Goal: Communication & Community: Answer question/provide support

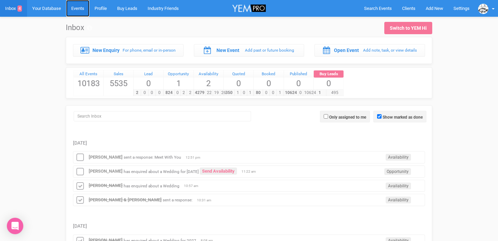
click at [82, 9] on link "Events" at bounding box center [77, 8] width 23 height 17
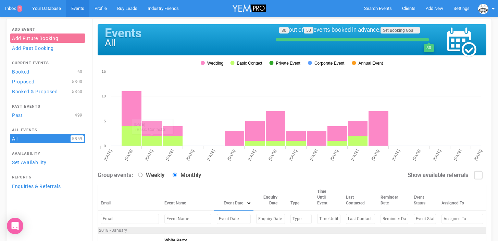
click at [217, 222] on input "text" at bounding box center [234, 219] width 34 height 10
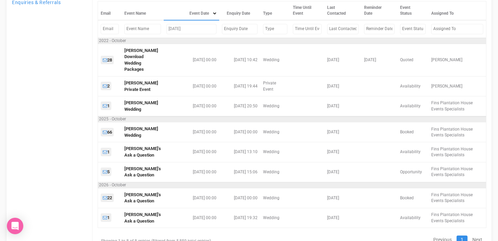
scroll to position [84, 0]
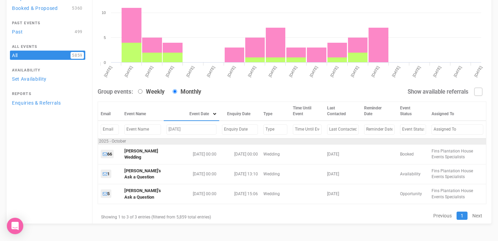
click at [174, 127] on input "[DATE]" at bounding box center [191, 130] width 50 height 10
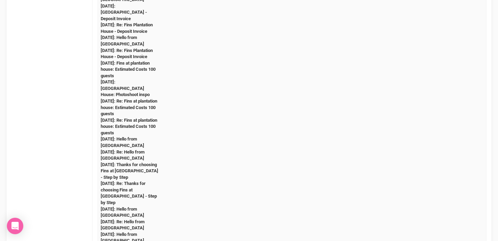
scroll to position [0, 0]
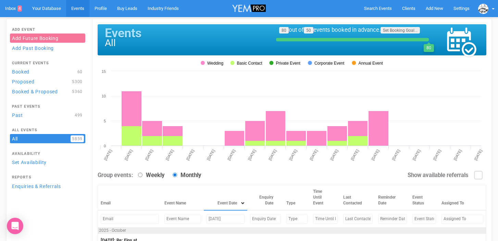
drag, startPoint x: 206, startPoint y: 219, endPoint x: 195, endPoint y: 218, distance: 10.6
click at [204, 218] on td "[DATE]" at bounding box center [225, 218] width 43 height 17
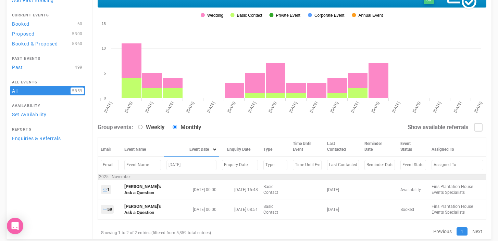
scroll to position [64, 0]
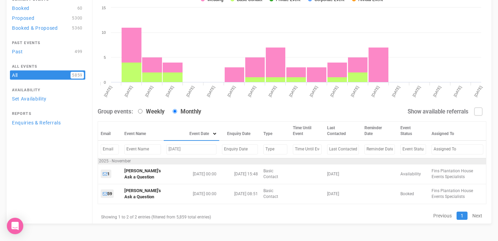
click at [176, 149] on input "[DATE]" at bounding box center [191, 149] width 50 height 10
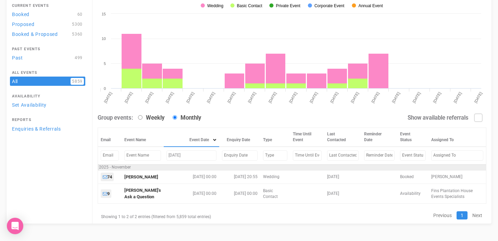
scroll to position [63, 0]
type input "[DATE]"
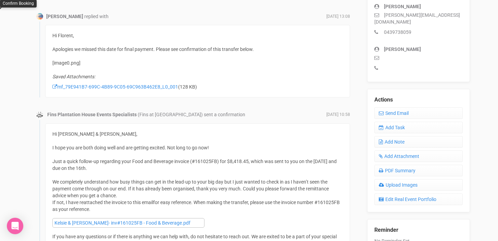
scroll to position [210, 0]
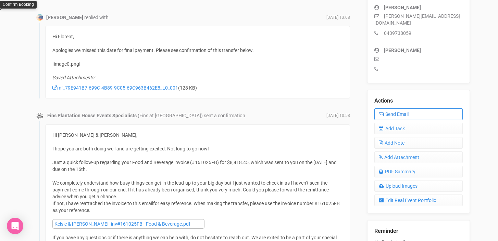
click at [394, 108] on link "Send Email" at bounding box center [418, 114] width 88 height 12
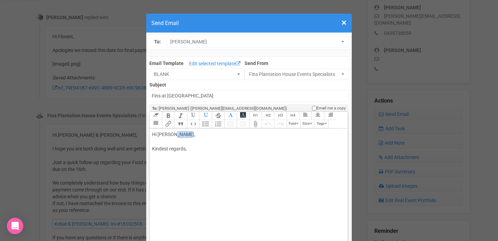
drag, startPoint x: 172, startPoint y: 134, endPoint x: 180, endPoint y: 134, distance: 7.9
click at [180, 134] on div "Hi Kelsie Ellis, Kindest regards," at bounding box center [247, 149] width 190 height 36
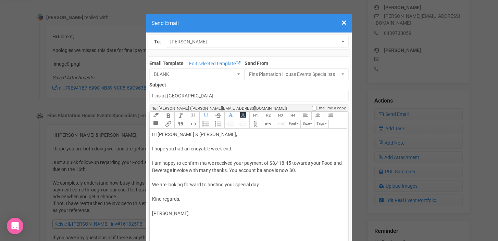
click at [163, 141] on div "Hi Kelsie & Cameron, I hope you had an enoyable week-end. I am happy to confirm…" at bounding box center [247, 174] width 190 height 86
click at [196, 149] on div "Hi Kelsie & Cameron, I hope you had an enoyable week-end. I am happy to confirm…" at bounding box center [247, 174] width 190 height 86
click at [206, 163] on div "Hi Kelsie & Cameron, I hope you had an enjoyable week-end. I am happy to confir…" at bounding box center [247, 174] width 190 height 86
type trix-editor "<div>Hi Kelsie &amp; Cameron,<br><br>I hope you had an enjoyable week-end.<br><…"
click at [152, 93] on input "Fins at plantation house" at bounding box center [248, 96] width 199 height 12
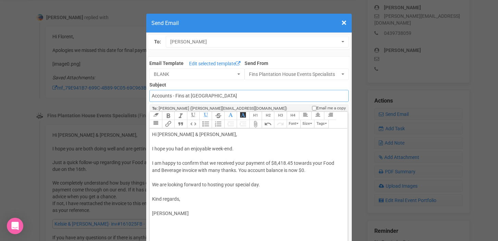
click at [233, 97] on input "Accounts - Fins at plantation house" at bounding box center [248, 96] width 199 height 12
type input "Accounts - Fins at Plantation House - Thank you for your payment"
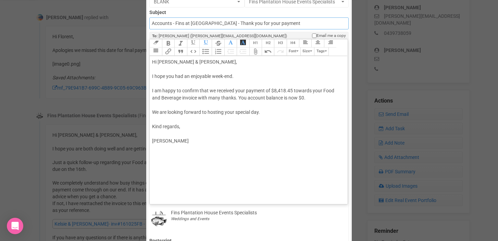
scroll to position [69, 0]
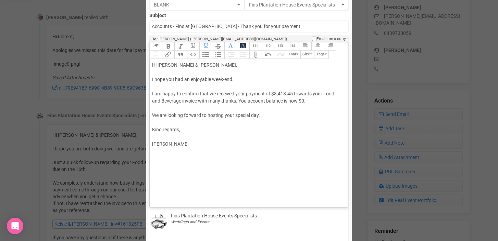
click at [177, 174] on trix-editor "Hi Kelsie & Cameron, I hope you had an enjoyable week-end. I am happy to confir…" at bounding box center [248, 131] width 197 height 145
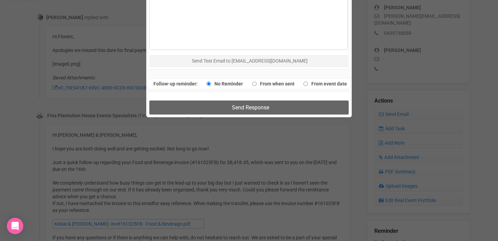
scroll to position [404, 0]
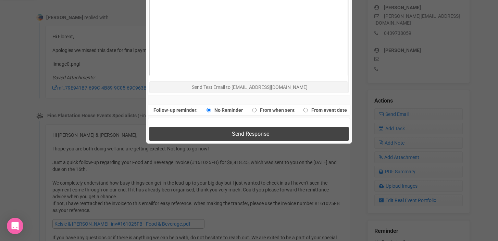
click at [251, 131] on span "Send Response" at bounding box center [250, 134] width 37 height 7
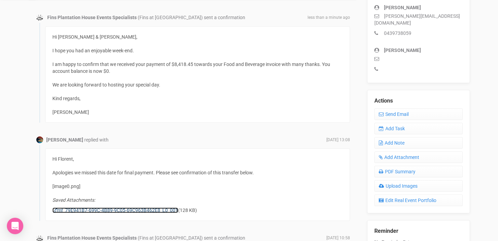
click at [123, 209] on link "mf_79E941B7-699C-4B89-9C05-69C963B462E8_L0_001" at bounding box center [115, 210] width 126 height 5
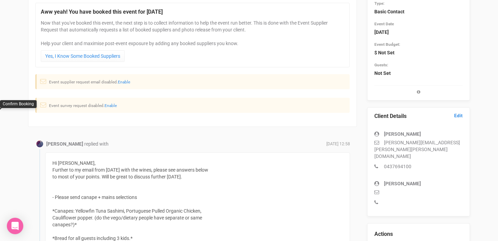
scroll to position [84, 0]
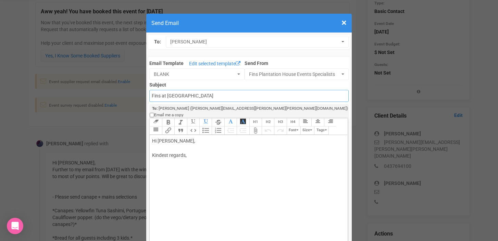
click at [197, 95] on input "Fins at plantation house" at bounding box center [248, 96] width 199 height 12
drag, startPoint x: 212, startPoint y: 100, endPoint x: 153, endPoint y: 97, distance: 59.0
drag, startPoint x: 152, startPoint y: 97, endPoint x: 222, endPoint y: 96, distance: 69.5
click at [222, 96] on input "Fins at plantation house" at bounding box center [248, 96] width 199 height 12
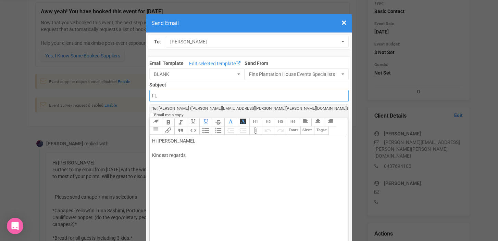
type input "F"
type input "Fins at Plantation House - Floor Plan template"
click at [173, 138] on div "Hi Monica, Kindest regards," at bounding box center [247, 156] width 190 height 36
click at [158, 142] on div "Hi Monica and Ben, Kindest regards," at bounding box center [247, 156] width 190 height 36
paste trix-editor "<div>Hi Monica and Ben,<br>Hi Monica and Ben,<br><br>I hope you had a great wee…"
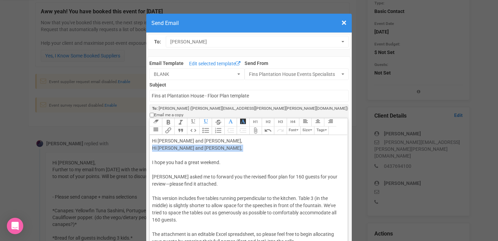
drag, startPoint x: 155, startPoint y: 151, endPoint x: 151, endPoint y: 142, distance: 9.2
click at [151, 142] on trix-editor "Hi Monica and Ben, Hi Monica and Ben, I hope you had a great weekend. Morgan as…" at bounding box center [248, 207] width 197 height 145
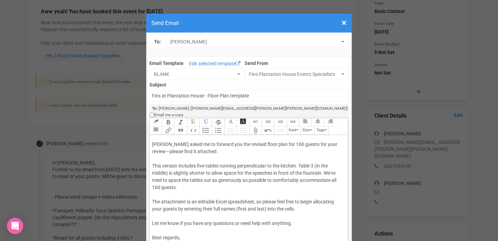
scroll to position [24, 0]
click at [336, 138] on div "Hi Monica and Ben, I hope you had a great weekend. Morgan asked me to forward y…" at bounding box center [247, 195] width 190 height 165
click at [206, 161] on div "Hi Monica and Ben, I hope you had a great weekend. Morgan asked me to forward y…" at bounding box center [247, 195] width 190 height 165
click at [271, 160] on div "Hi Monica and Ben, I hope you had a great weekend. Morgan asked me to forward y…" at bounding box center [247, 195] width 190 height 165
drag, startPoint x: 167, startPoint y: 167, endPoint x: 152, endPoint y: 167, distance: 14.7
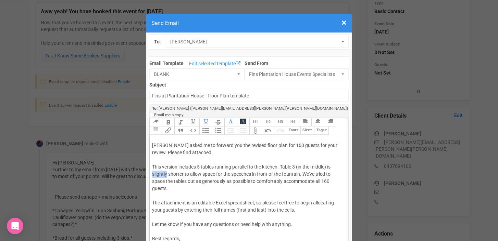
click at [152, 167] on div "Hi Monica and Ben, I hope you had a great weekend. Morgan asked me to forward y…" at bounding box center [247, 195] width 190 height 165
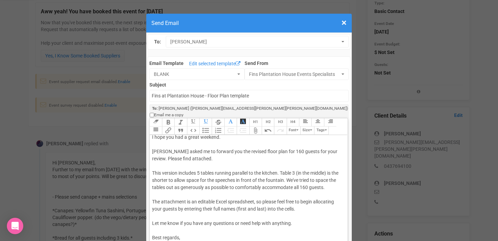
click at [166, 174] on div "Hi Monica and Ben, I hope you had a great weekend. Morgan asked me to forward y…" at bounding box center [247, 198] width 190 height 158
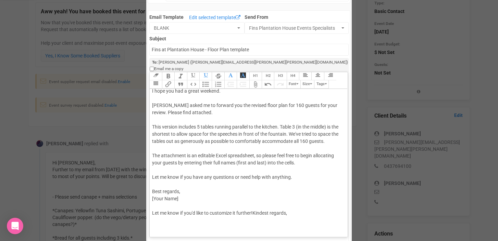
scroll to position [48, 0]
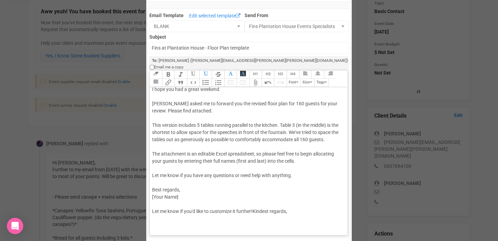
click at [297, 127] on div "Hi Monica and Ben, I hope you had a great weekend. Morgan asked me to forward y…" at bounding box center [247, 151] width 190 height 158
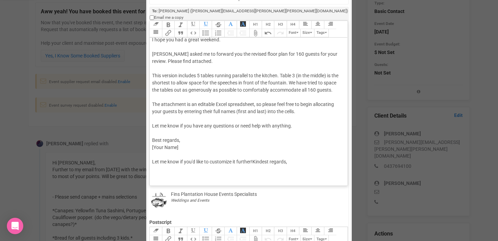
scroll to position [101, 0]
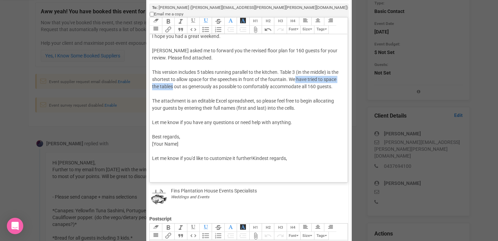
drag, startPoint x: 296, startPoint y: 72, endPoint x: 172, endPoint y: 79, distance: 124.4
click at [172, 79] on div "Hi Monica and Ben, I hope you had a great weekend. Morgan asked me to forward y…" at bounding box center [247, 97] width 190 height 158
drag, startPoint x: 289, startPoint y: 72, endPoint x: 337, endPoint y: 78, distance: 48.3
click at [337, 78] on div "Hi Monica and Ben, I hope you had a great weekend. Morgan asked me to forward y…" at bounding box center [247, 97] width 190 height 158
paste trix-editor "<div>Hi Monica and Ben,<br><br>I hope you had a great weekend.<br><br>Morgan as…"
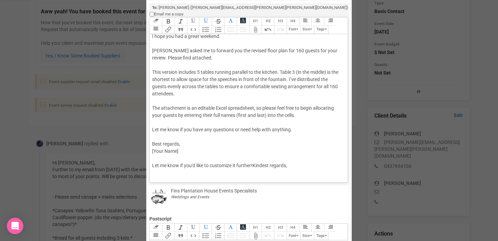
click at [293, 72] on div "Hi Monica and Ben, I hope you had a great weekend. Morgan asked me to forward y…" at bounding box center [247, 100] width 190 height 165
drag, startPoint x: 168, startPoint y: 80, endPoint x: 181, endPoint y: 78, distance: 13.1
click at [181, 78] on div "Hi Monica and Ben, I hope you had a great weekend. Morgan asked me to forward y…" at bounding box center [247, 100] width 190 height 165
drag, startPoint x: 173, startPoint y: 87, endPoint x: 153, endPoint y: 88, distance: 20.3
click at [153, 88] on div "Hi Monica and Ben, I hope you had a great weekend. Morgan asked me to forward y…" at bounding box center [247, 100] width 190 height 165
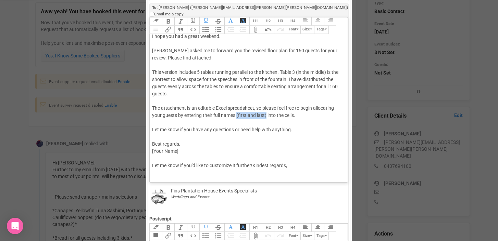
drag, startPoint x: 267, startPoint y: 108, endPoint x: 237, endPoint y: 108, distance: 29.4
click at [237, 108] on div "Hi Monica and Ben, I hope you had a great weekend. Morgan asked me to forward y…" at bounding box center [247, 100] width 190 height 165
drag, startPoint x: 253, startPoint y: 123, endPoint x: 291, endPoint y: 125, distance: 38.4
click at [291, 125] on div "Hi Monica and Ben, I hope you had a great weekend. Morgan asked me to forward y…" at bounding box center [247, 100] width 190 height 165
drag, startPoint x: 162, startPoint y: 137, endPoint x: 151, endPoint y: 137, distance: 11.6
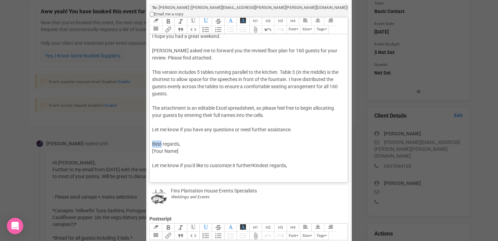
click at [151, 137] on trix-editor "Hi Monica and Ben, I hope you had a great weekend. Morgan asked me to forward y…" at bounding box center [248, 106] width 197 height 145
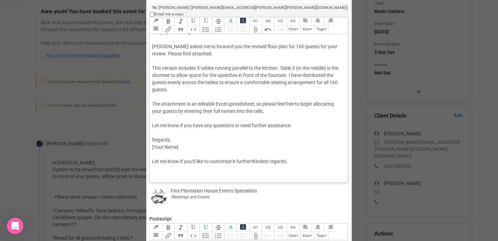
scroll to position [0, 0]
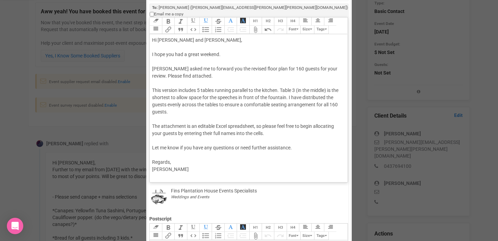
click at [161, 74] on div "Hi Monica and Ben, I hope you had a great weekend. Morgan asked me to forward y…" at bounding box center [247, 105] width 190 height 137
click at [256, 26] on button "Attach Files" at bounding box center [255, 30] width 12 height 8
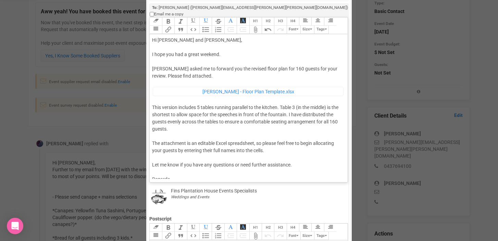
scroll to position [14, 0]
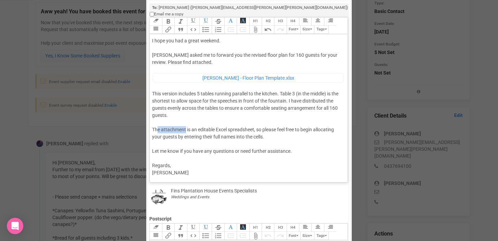
drag, startPoint x: 186, startPoint y: 123, endPoint x: 157, endPoint y: 123, distance: 28.7
click at [157, 123] on div "Hi Monica and Ben, I hope you had a great weekend. Morgan asked me to forward y…" at bounding box center [247, 100] width 190 height 154
type trix-editor "<div>Hi Monica and Ben,<br><br>I hope you had a great weekend.<br><br>Morgan as…"
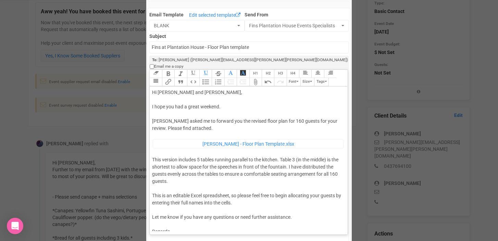
scroll to position [46, 0]
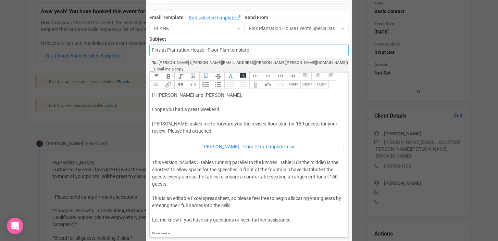
click at [207, 50] on input "Fins at Plantation House - Floor Plan template" at bounding box center [248, 50] width 199 height 12
click at [273, 51] on input "Fins at Plantation House - Revised Floor Plan template" at bounding box center [248, 50] width 199 height 12
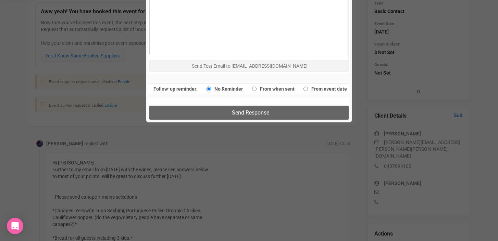
scroll to position [453, 0]
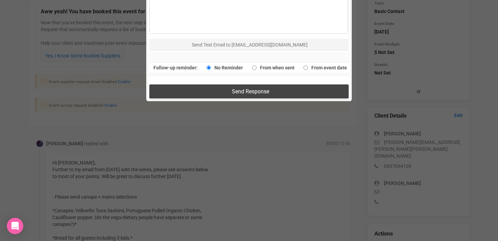
type input "Fins at Plantation House - Revised Floor Plan template (160 guests)"
click at [245, 88] on span "Send Response" at bounding box center [250, 91] width 37 height 7
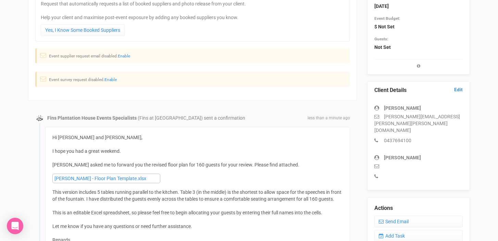
scroll to position [111, 0]
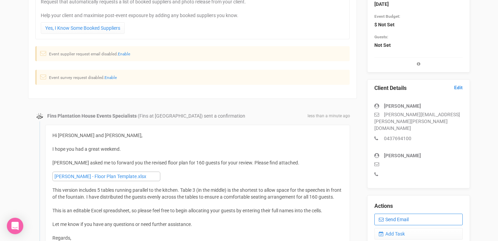
click at [408, 214] on link "Send Email" at bounding box center [418, 220] width 88 height 12
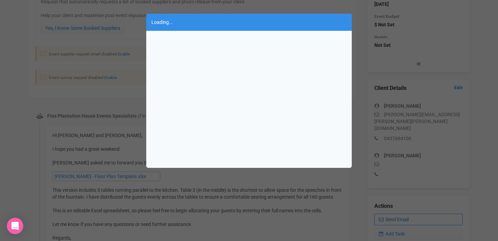
scroll to position [0, 0]
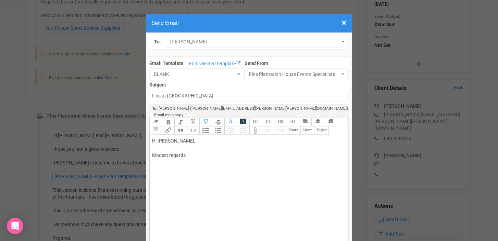
click at [173, 138] on div "Hi Monica, Kindest regards," at bounding box center [247, 156] width 190 height 36
drag, startPoint x: 158, startPoint y: 135, endPoint x: 165, endPoint y: 134, distance: 6.9
click at [165, 138] on div "Hi Leo, so sorry I have called you ben in the previous email... Kindest regards," at bounding box center [247, 170] width 190 height 65
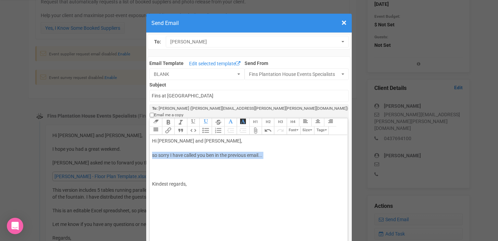
drag, startPoint x: 152, startPoint y: 149, endPoint x: 289, endPoint y: 153, distance: 137.0
click at [289, 153] on div "Hi Monica and Leo, so sorry I have called you ben in the previous email... Kind…" at bounding box center [247, 170] width 190 height 65
paste trix-editor "Hi Monica and Leo,<br><br>I just wanted to send a quick note to apologise for a…"
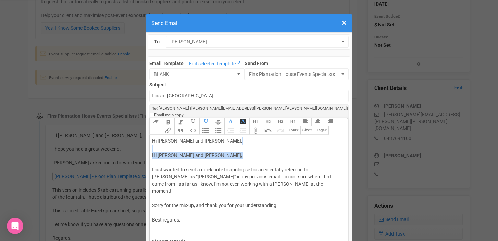
drag, startPoint x: 168, startPoint y: 159, endPoint x: 152, endPoint y: 139, distance: 26.0
click at [152, 139] on div "Hi Monica and Leo, Hi Monica and Leo, I just wanted to send a quick note to apo…" at bounding box center [247, 199] width 190 height 122
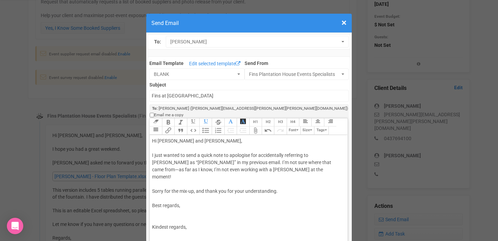
click at [269, 154] on div "Hi Monica and Leo, I just wanted to send a quick note to apologise for accident…" at bounding box center [247, 192] width 190 height 108
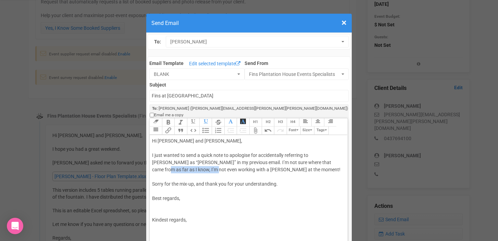
drag, startPoint x: 303, startPoint y: 155, endPoint x: 178, endPoint y: 164, distance: 125.2
click at [178, 164] on div "Hi Monica and Leo, I just wanted to send a quick note to apologise for accident…" at bounding box center [247, 188] width 190 height 101
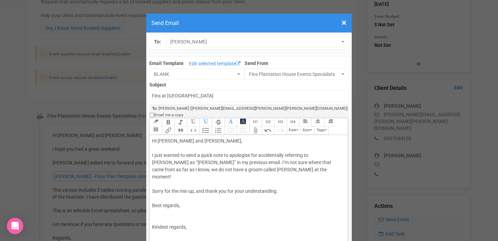
click at [195, 178] on div "Hi Monica and Leo, I just wanted to send a quick note to apologise for accident…" at bounding box center [247, 192] width 190 height 108
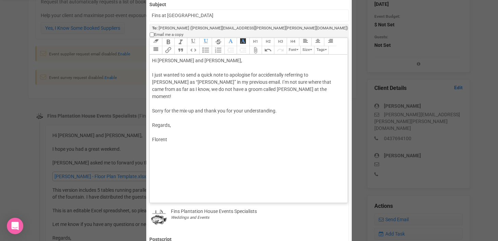
scroll to position [46, 0]
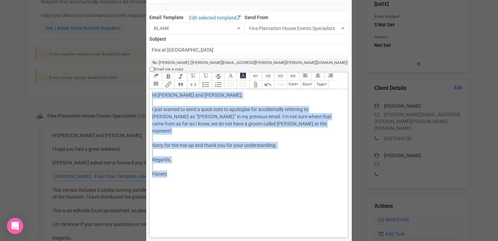
drag, startPoint x: 152, startPoint y: 88, endPoint x: 170, endPoint y: 166, distance: 79.4
click at [170, 166] on trix-editor "Hi Monica and Leo, I just wanted to send a quick note to apologise for accident…" at bounding box center [248, 161] width 197 height 145
copy div "Hi Monica and Leo, I just wanted to send a quick note to apologise for accident…"
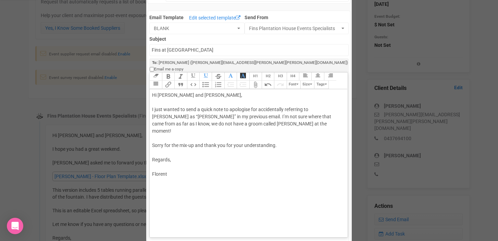
click at [307, 112] on div "Hi Monica and Leo, I just wanted to send a quick note to apologise for accident…" at bounding box center [247, 135] width 190 height 86
click at [324, 110] on div "Hi Monica and Leo, I just wanted to send a quick note to apologise for accident…" at bounding box center [247, 135] width 190 height 86
type trix-editor "<div>Hi Monica and Leo,<br><br>I just wanted to send a quick note to apologise …"
click at [152, 51] on input "Fins at plantation house" at bounding box center [248, 50] width 199 height 12
click at [168, 50] on input "Fins at plantation house" at bounding box center [248, 50] width 199 height 12
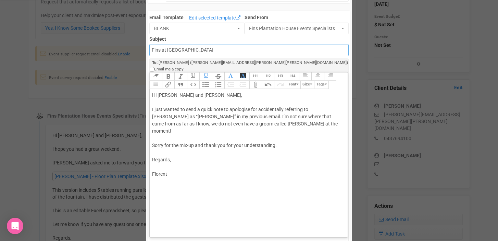
click at [191, 50] on input "Fins at Plantation house" at bounding box center [248, 50] width 199 height 12
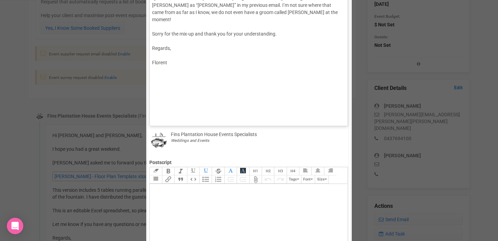
scroll to position [114, 0]
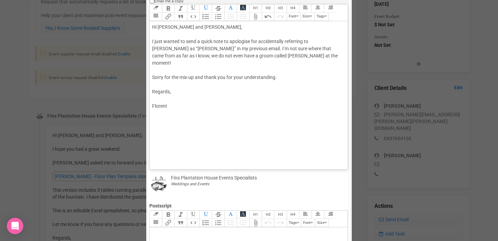
type input "Fins at [GEOGRAPHIC_DATA]"
click at [174, 132] on trix-editor "Hi Monica and Leo, I just wanted to send a quick note to apologise for accident…" at bounding box center [248, 93] width 197 height 145
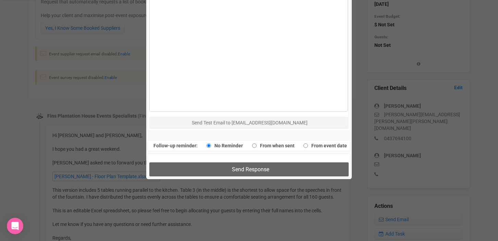
scroll to position [370, 0]
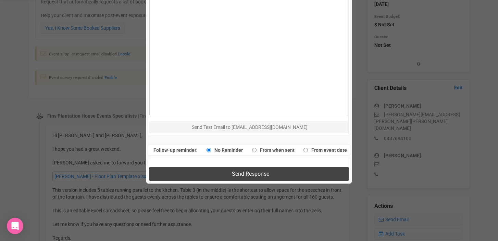
click at [241, 171] on span "Send Response" at bounding box center [250, 174] width 37 height 7
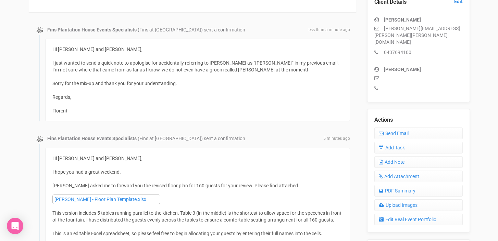
scroll to position [197, 0]
